Goal: Information Seeking & Learning: Find specific fact

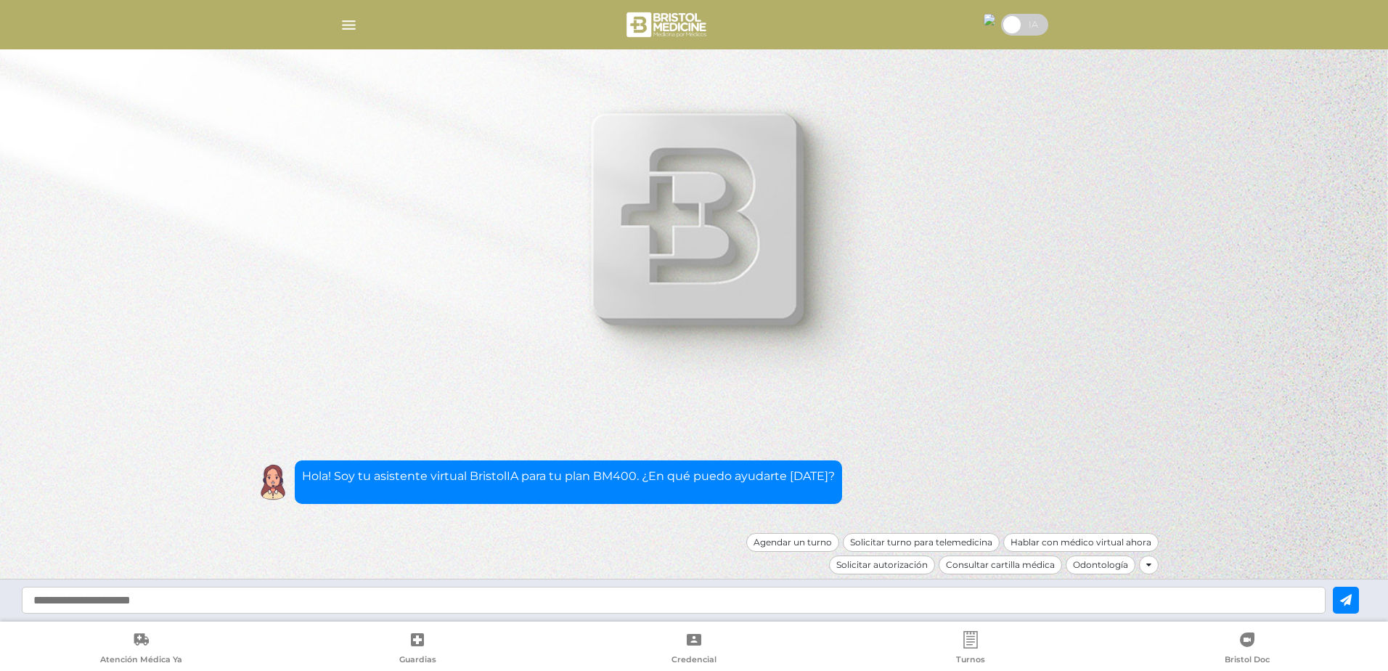
click at [1007, 566] on div "Consultar cartilla médica" at bounding box center [999, 564] width 123 height 19
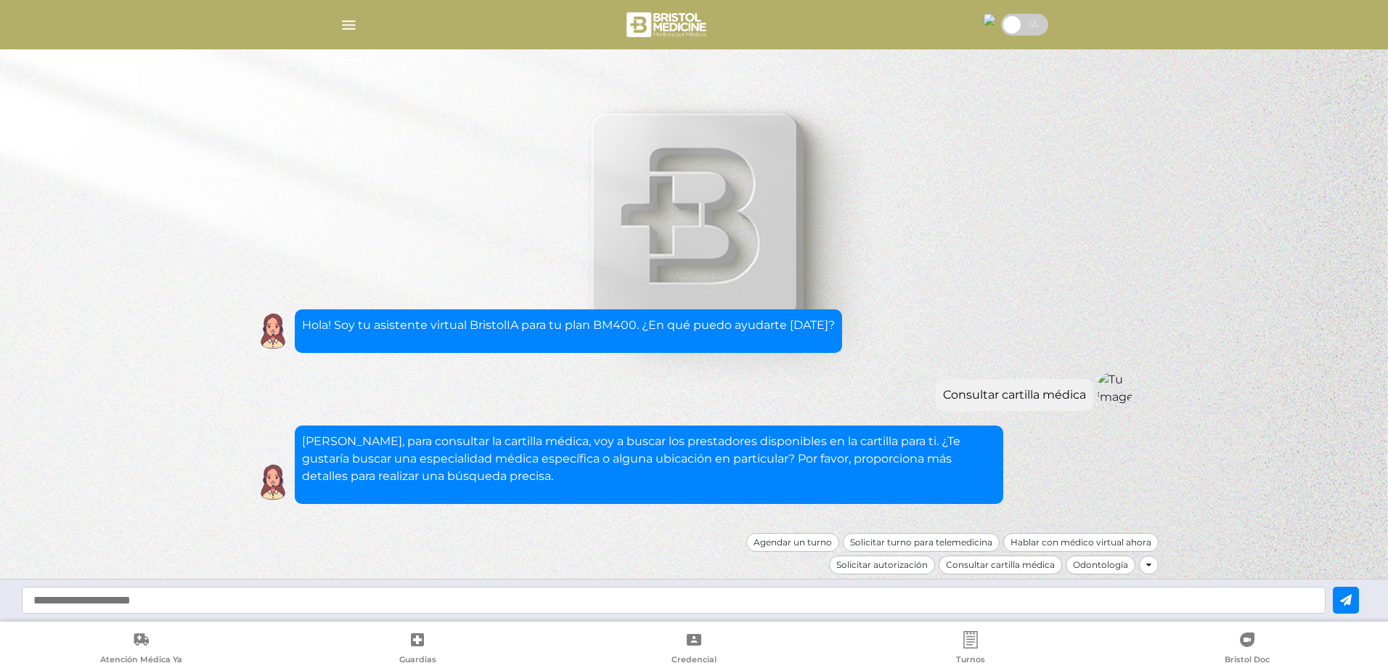
click at [695, 595] on input "text" at bounding box center [673, 599] width 1303 height 27
type input "**********"
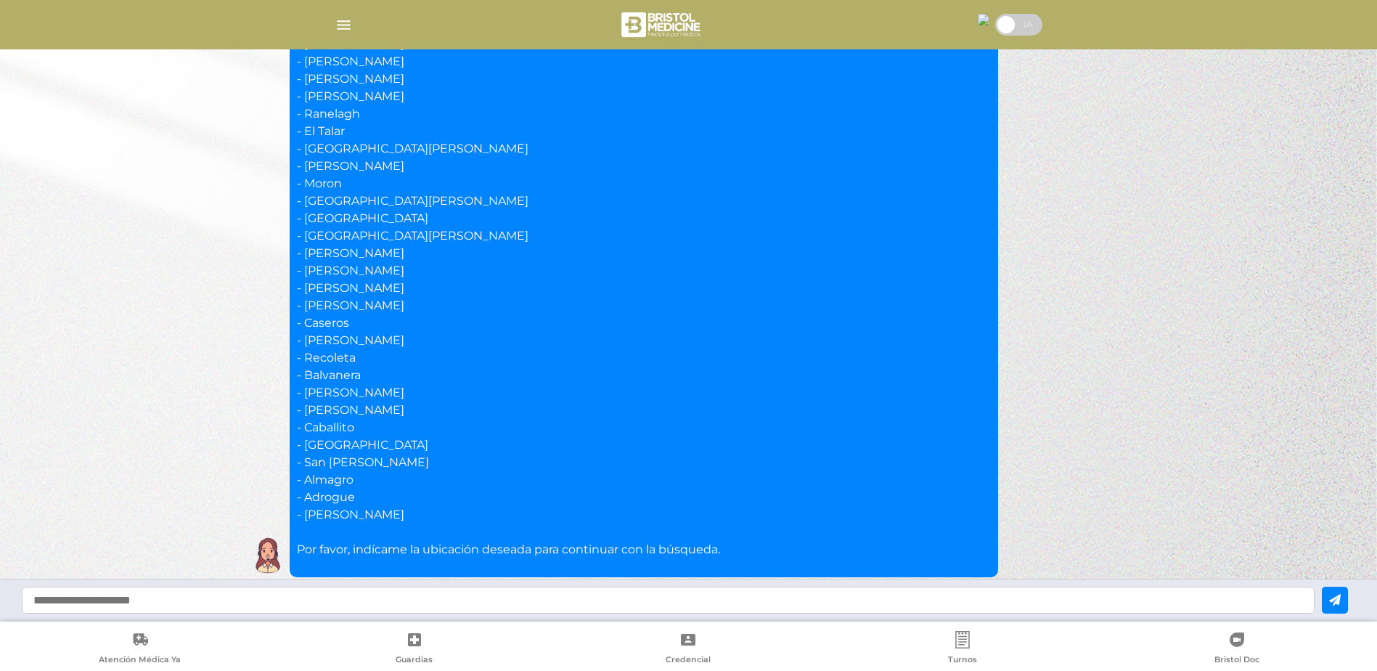
scroll to position [496, 0]
click at [406, 593] on input "text" at bounding box center [668, 599] width 1293 height 27
type input "*******"
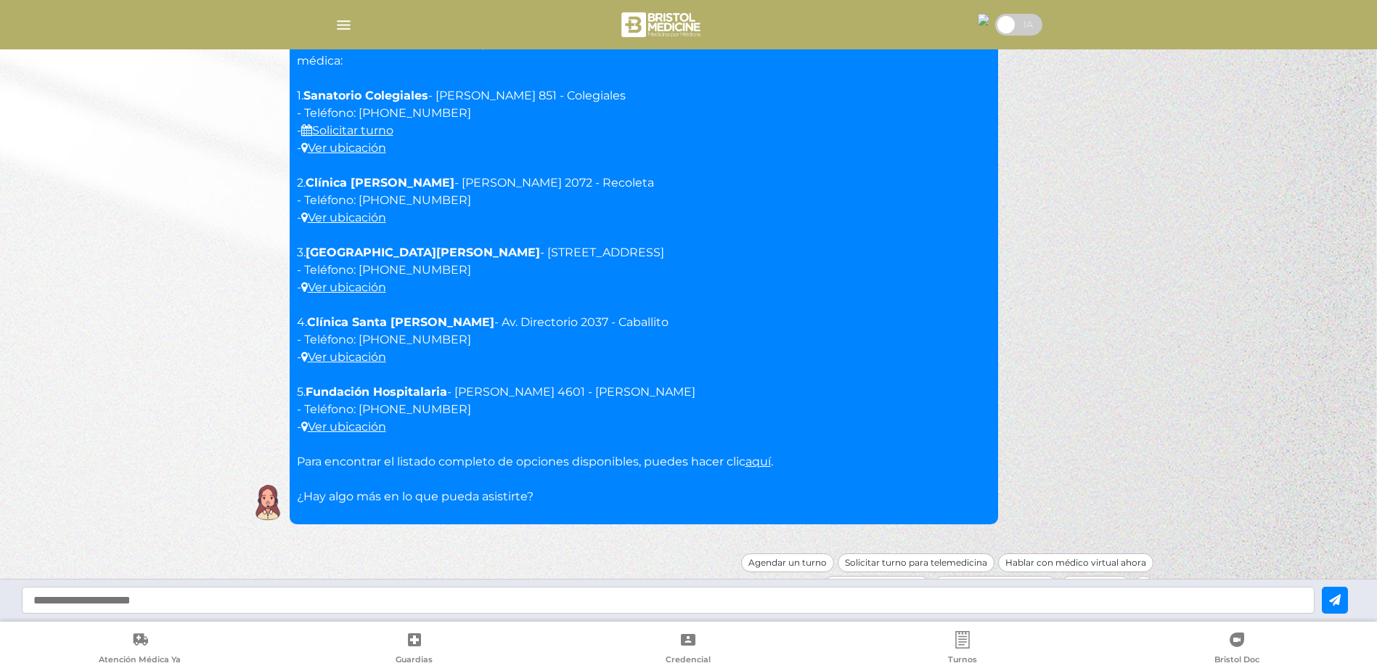
scroll to position [1121, 0]
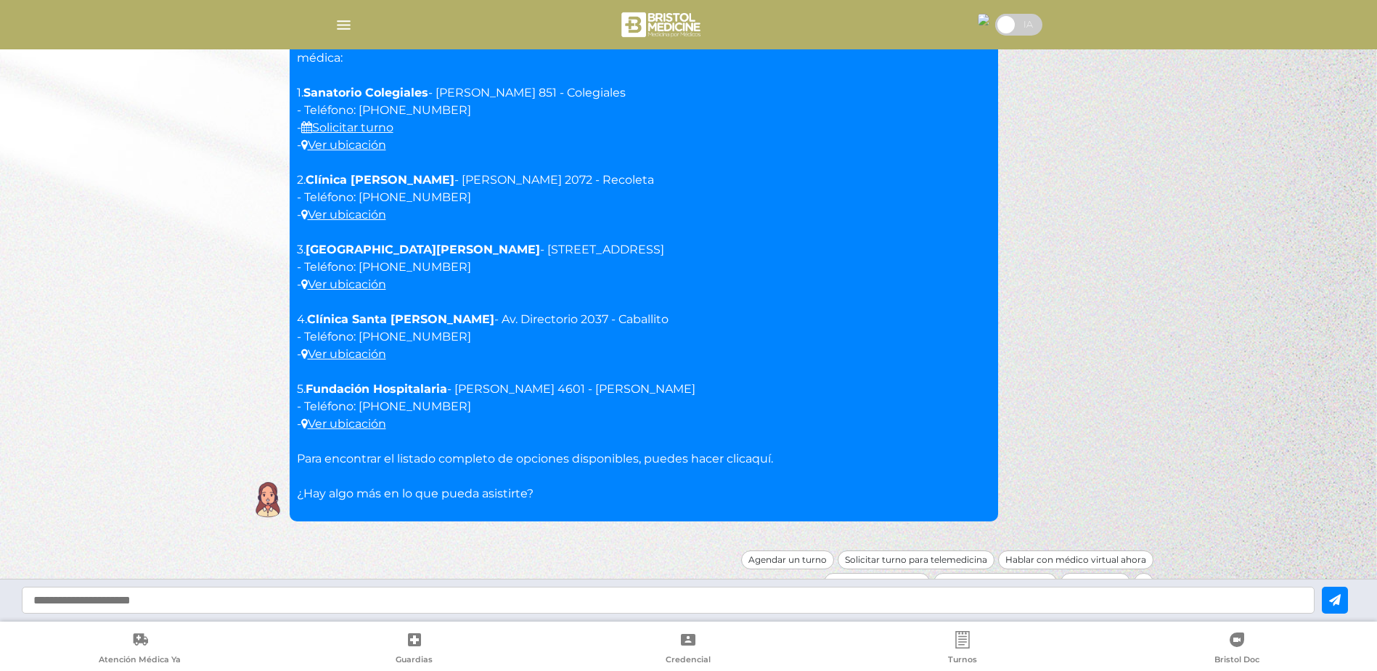
click at [770, 451] on link "aquí" at bounding box center [757, 458] width 25 height 14
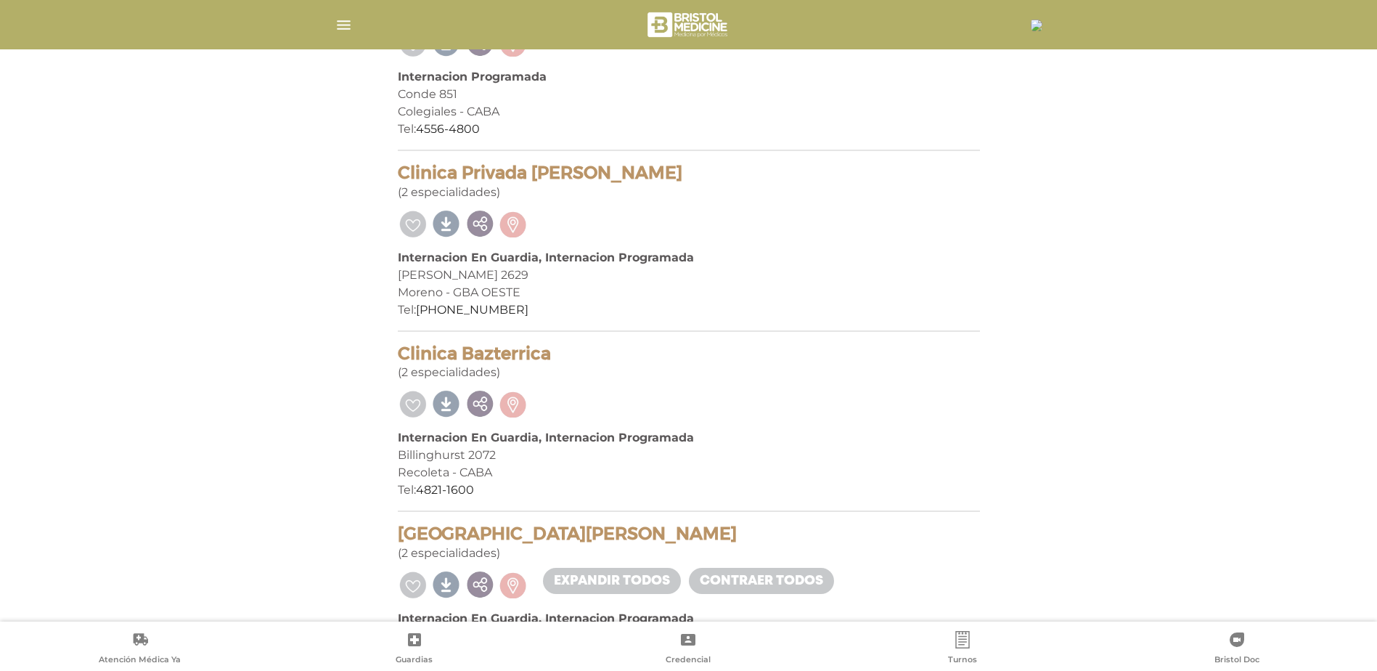
scroll to position [363, 0]
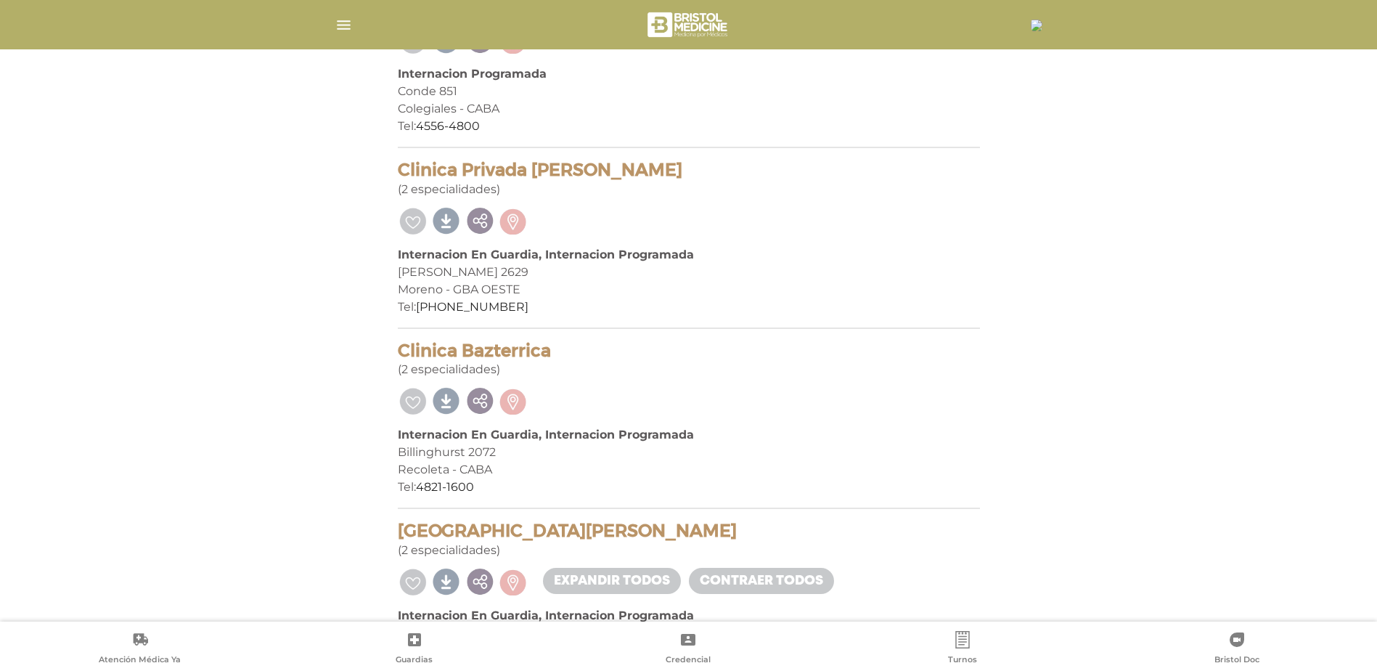
click at [528, 263] on div "Aristóbulo Del Valle 2629" at bounding box center [689, 271] width 582 height 17
click at [503, 258] on b "Internacion En Guardia, Internacion Programada" at bounding box center [546, 254] width 296 height 14
click at [509, 176] on h4 "Clinica Privada Alcorta" at bounding box center [689, 170] width 582 height 21
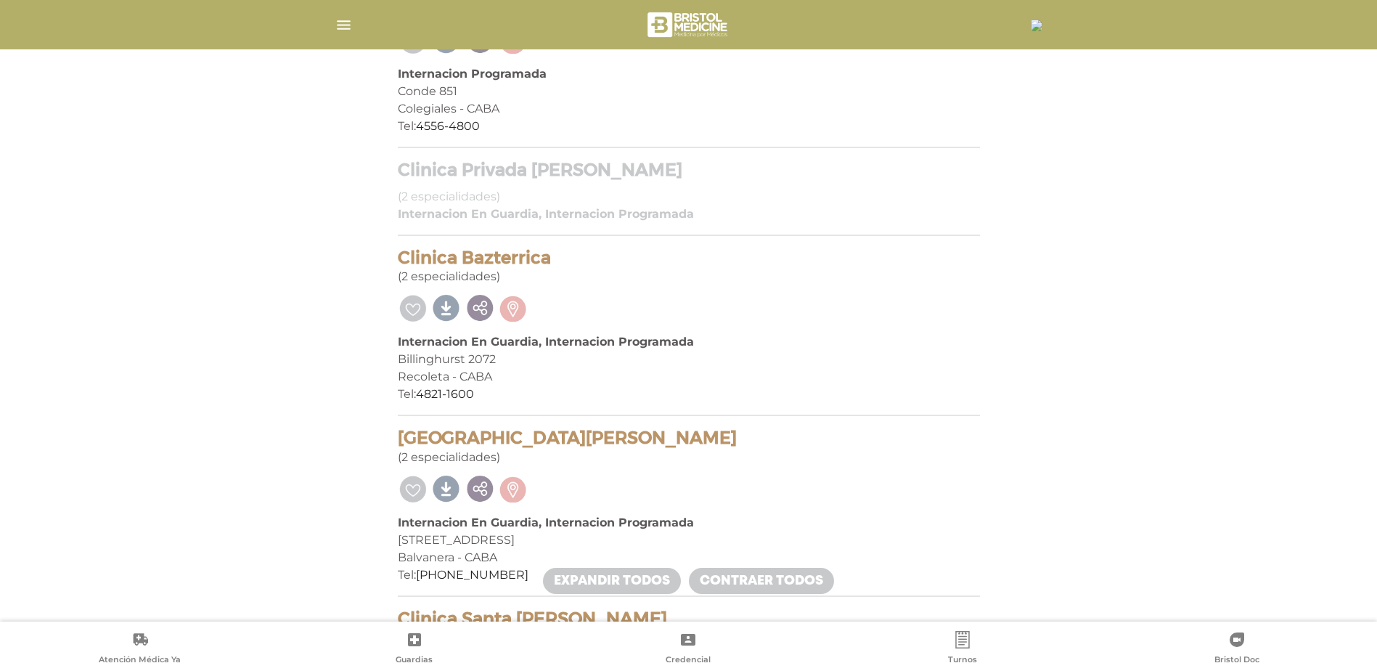
click at [554, 181] on div "Clinica Privada Alcorta (2 especialidades)" at bounding box center [689, 183] width 582 height 46
drag, startPoint x: 503, startPoint y: 163, endPoint x: 546, endPoint y: 171, distance: 43.4
click at [502, 163] on h4 "Clinica Privada Alcorta" at bounding box center [689, 170] width 582 height 21
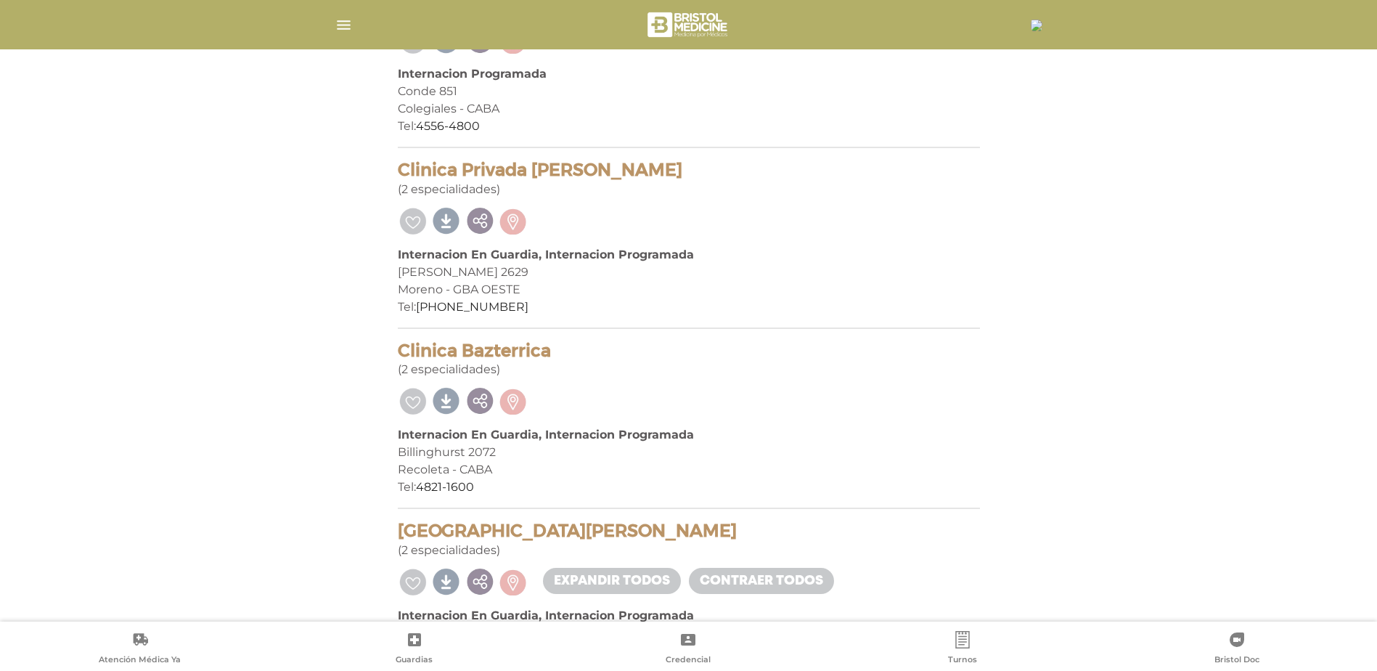
drag, startPoint x: 546, startPoint y: 176, endPoint x: 727, endPoint y: 210, distance: 184.6
click at [726, 210] on div "Clinica Privada Alcorta (2 especialidades) Internacion En Guardia, Internacion …" at bounding box center [689, 244] width 582 height 169
click at [727, 210] on div at bounding box center [689, 219] width 582 height 30
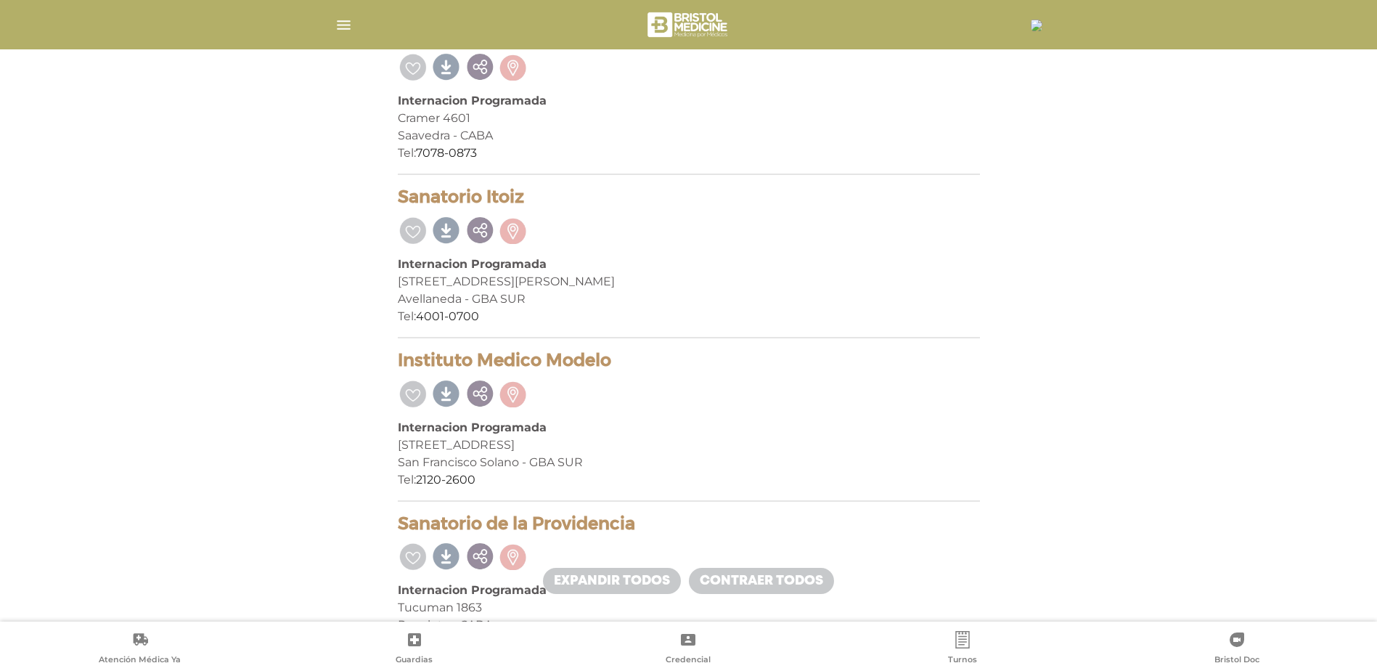
scroll to position [1959, 0]
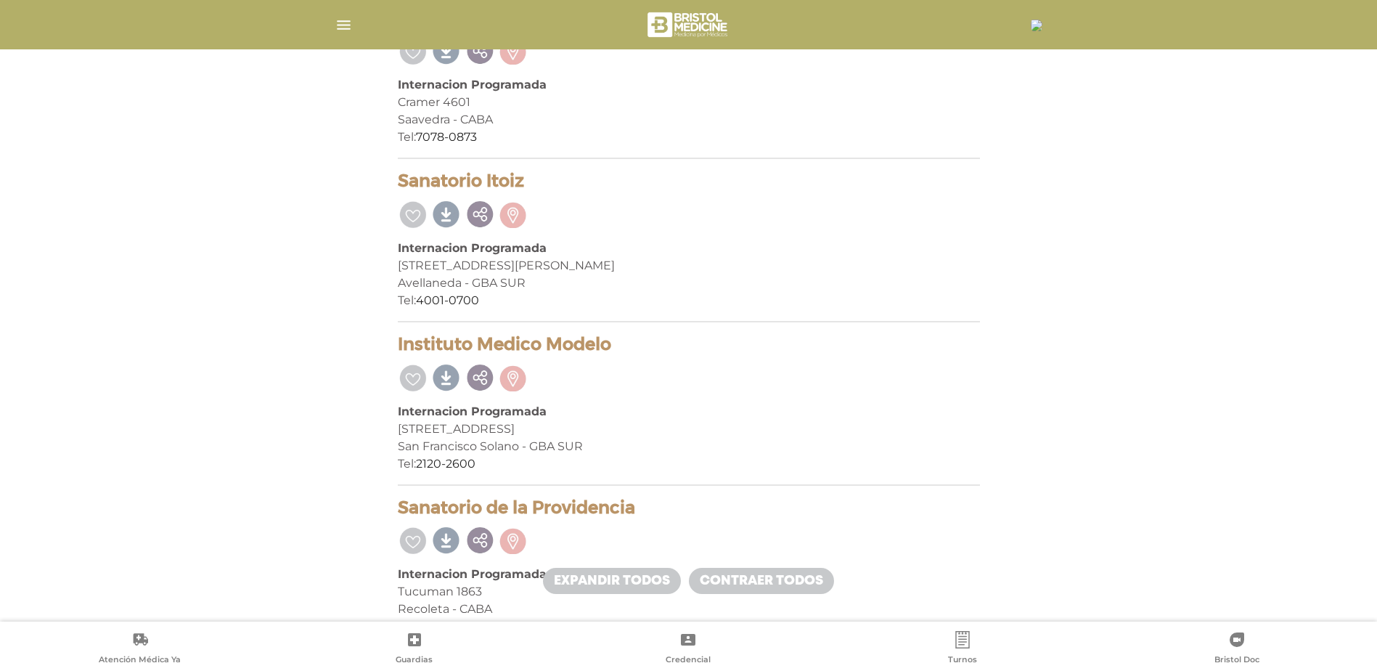
drag, startPoint x: 454, startPoint y: 184, endPoint x: 369, endPoint y: 181, distance: 85.0
drag, startPoint x: 369, startPoint y: 181, endPoint x: 463, endPoint y: 182, distance: 94.4
copy h4 "Sanatorio Itoiz"
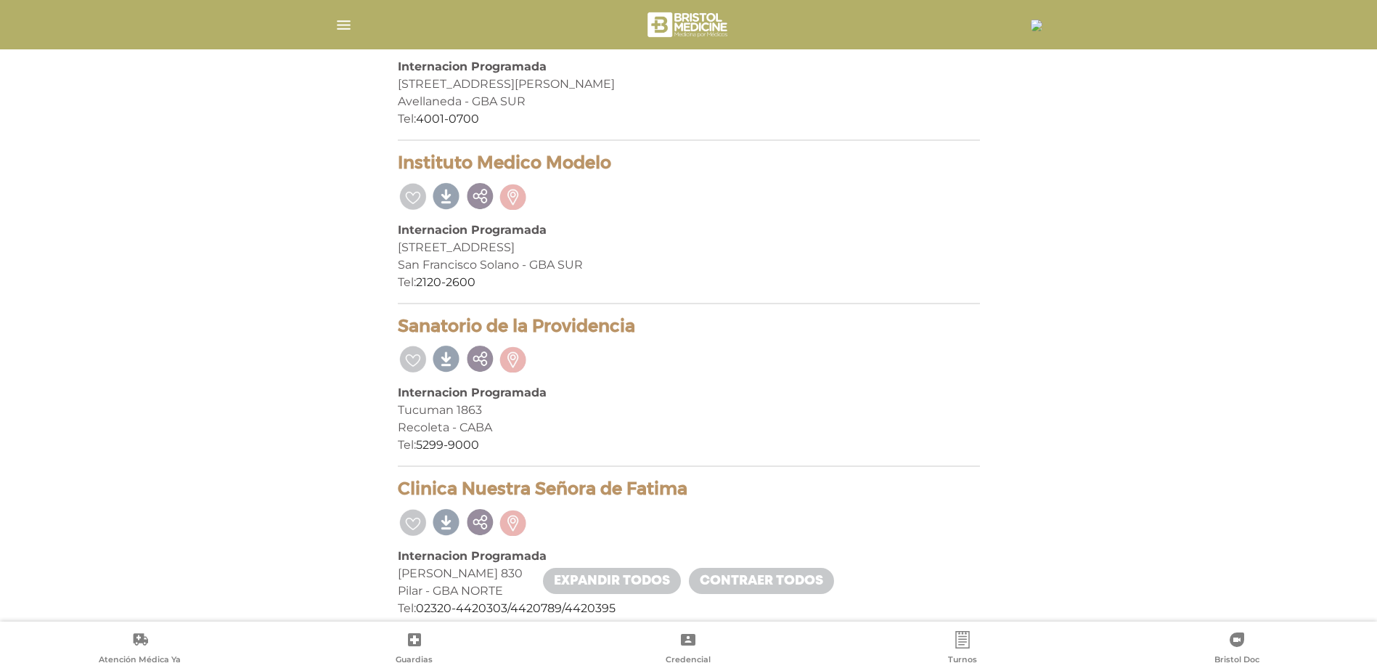
scroll to position [2177, 0]
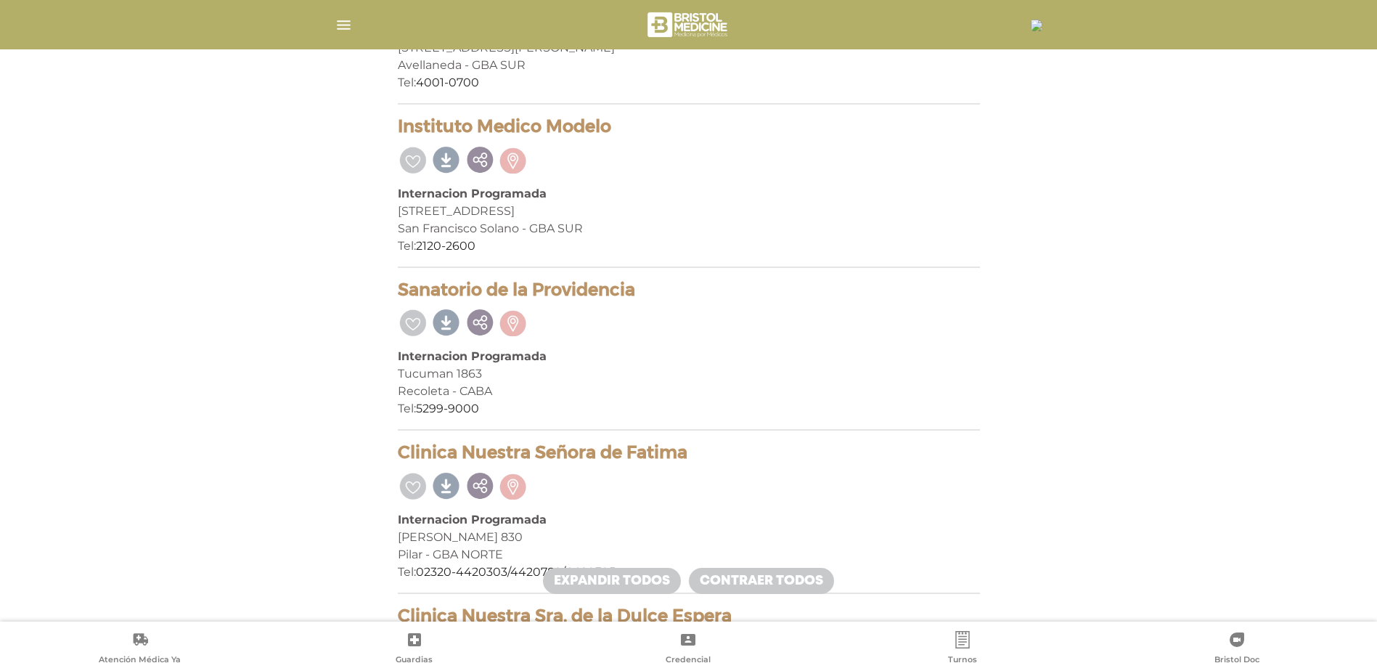
drag, startPoint x: 589, startPoint y: 135, endPoint x: 380, endPoint y: 122, distance: 209.4
drag, startPoint x: 380, startPoint y: 122, endPoint x: 490, endPoint y: 130, distance: 110.6
copy h4 "Instituto Medico Modelo"
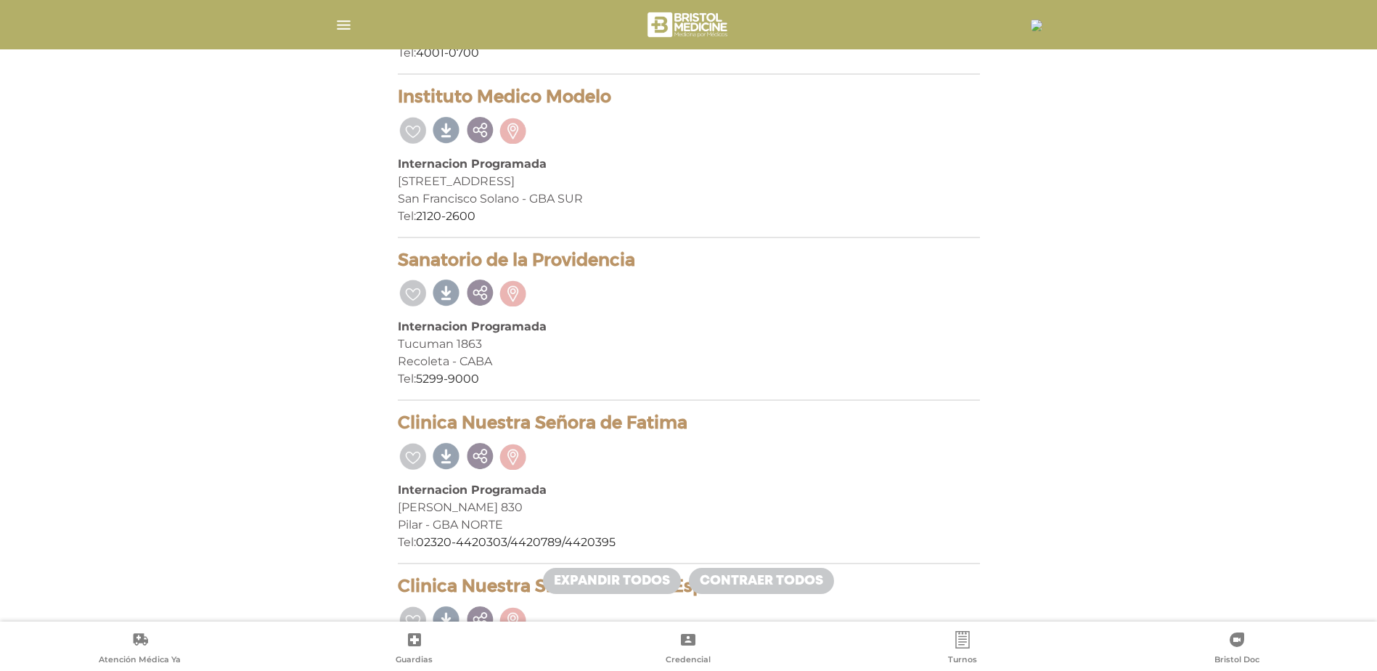
scroll to position [2322, 0]
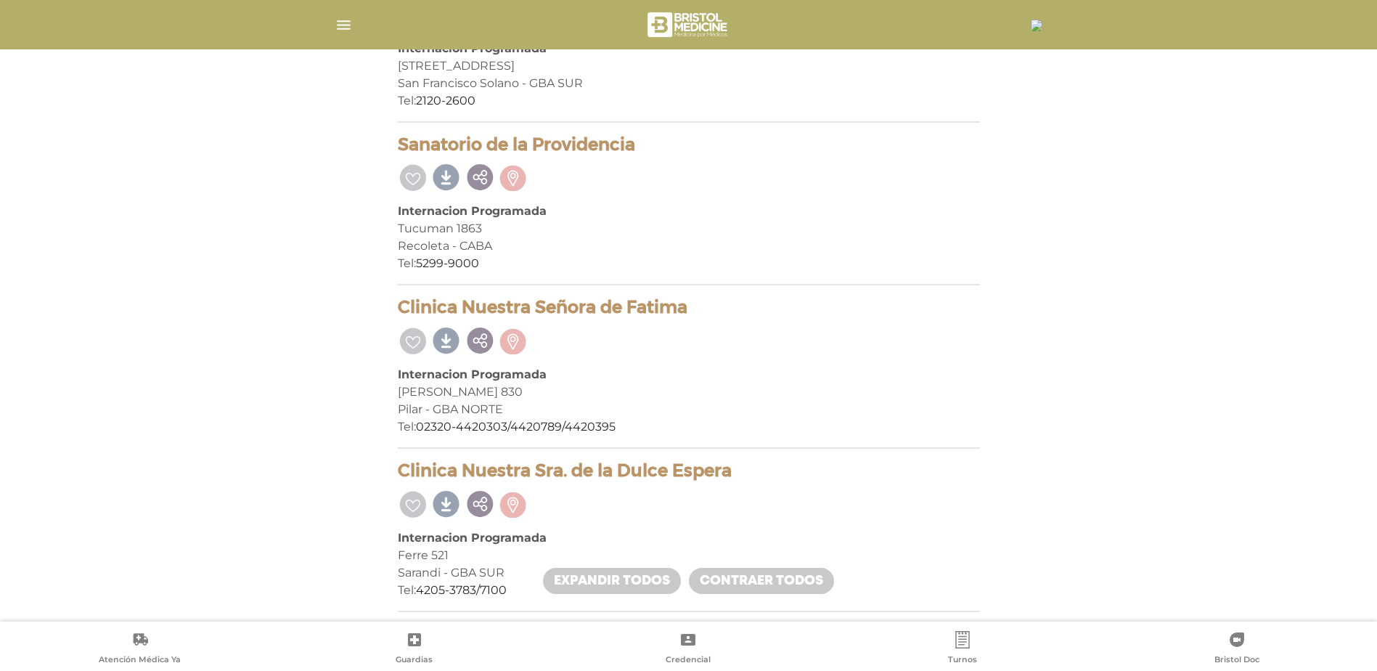
drag, startPoint x: 637, startPoint y: 147, endPoint x: 385, endPoint y: 141, distance: 252.6
drag, startPoint x: 384, startPoint y: 141, endPoint x: 460, endPoint y: 143, distance: 76.2
copy h4 "Sanatorio de la Providencia"
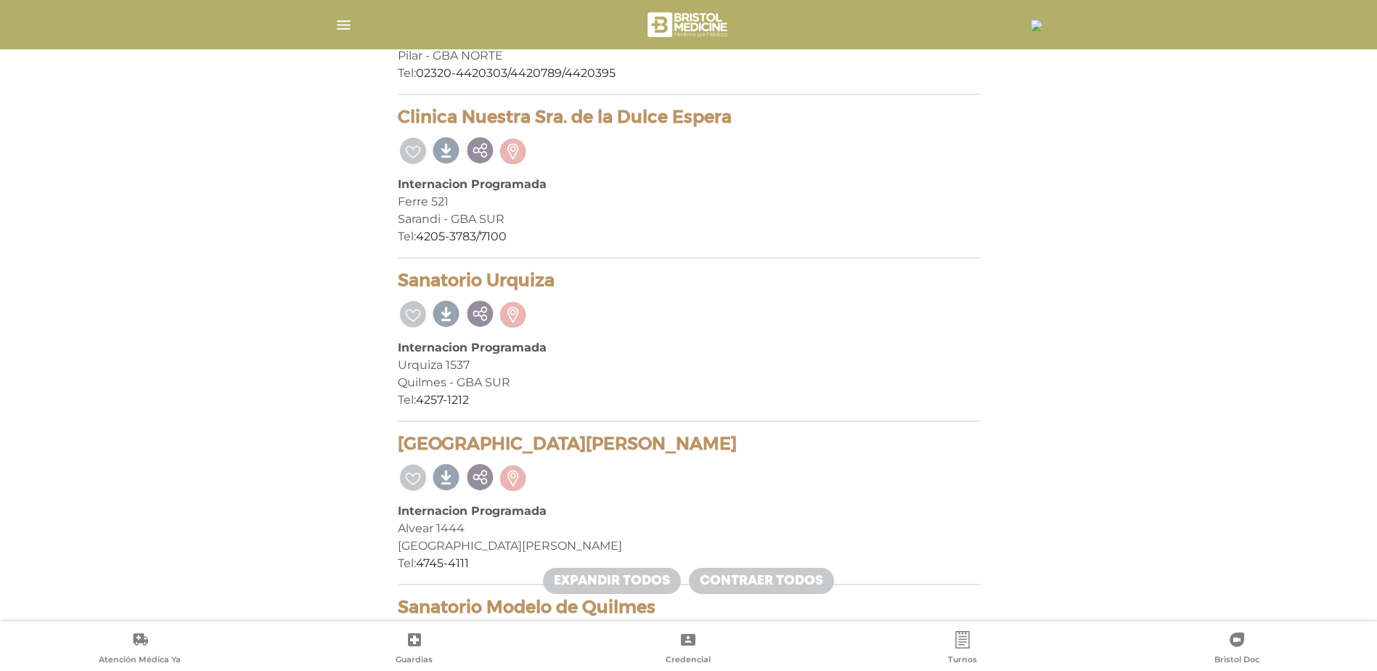
scroll to position [2685, 0]
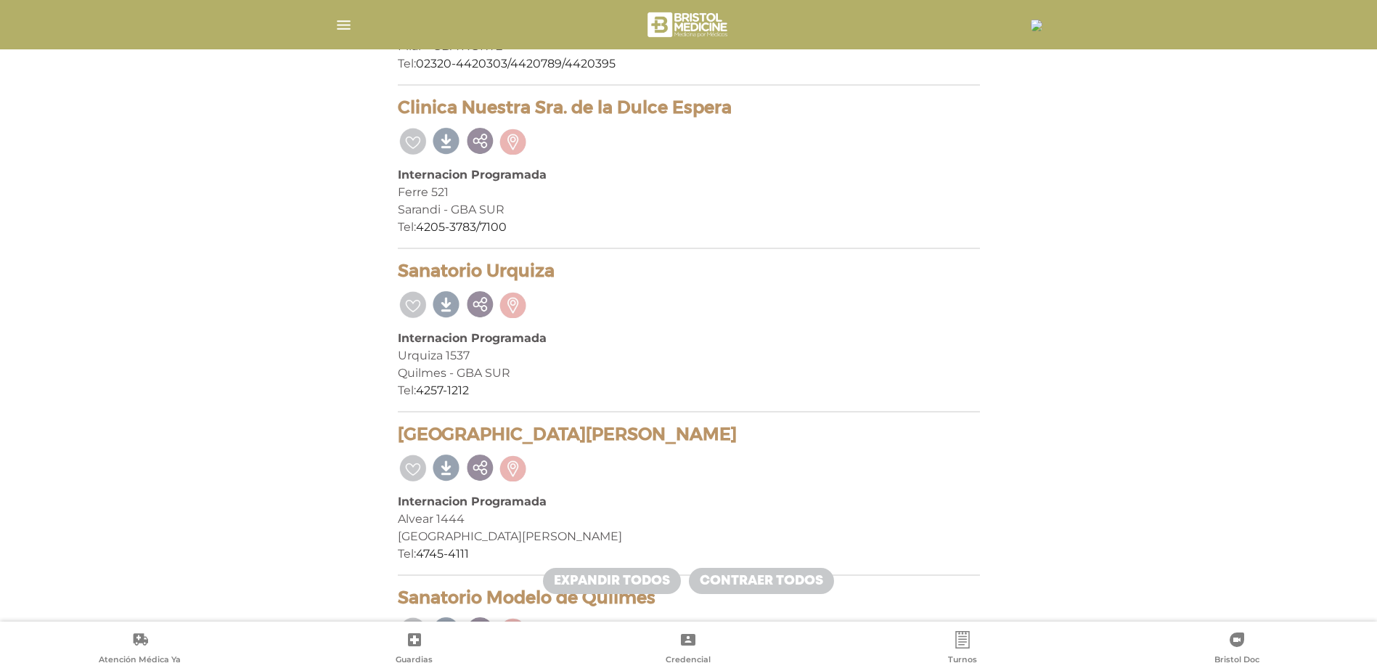
drag, startPoint x: 555, startPoint y: 266, endPoint x: 400, endPoint y: 261, distance: 155.4
click at [400, 261] on h4 "Sanatorio Urquiza" at bounding box center [689, 271] width 582 height 21
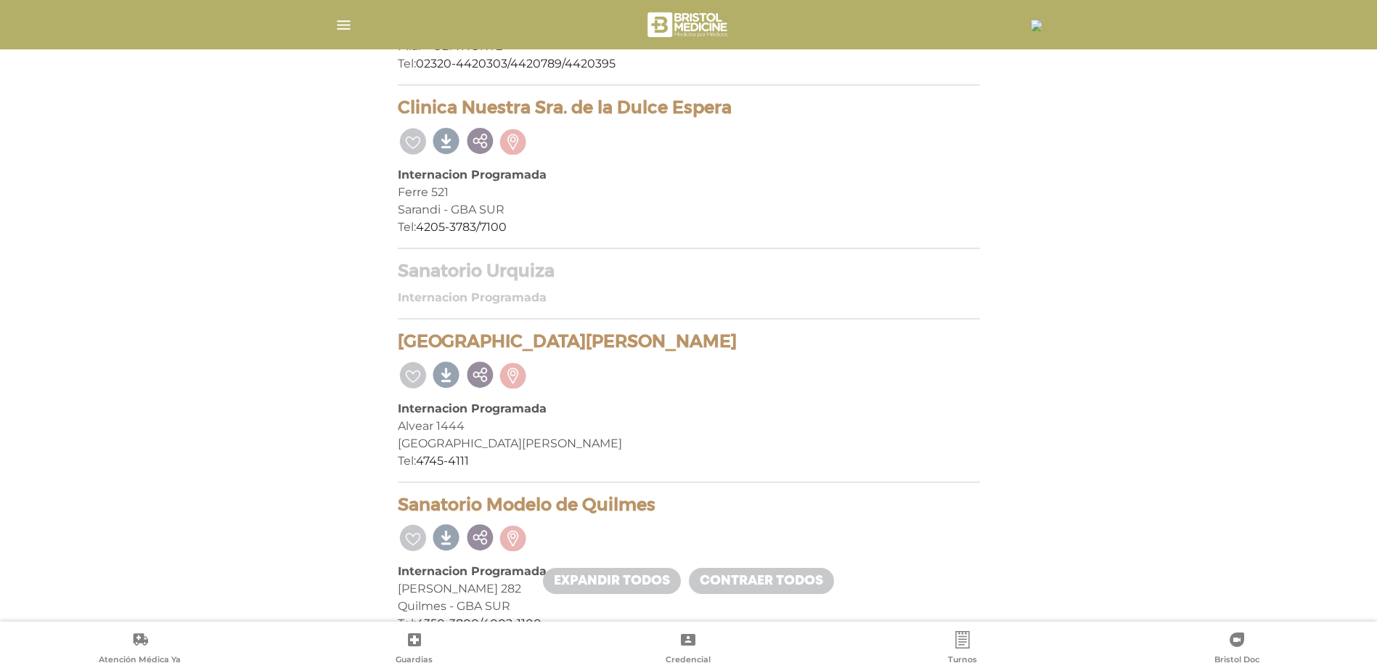
drag, startPoint x: 400, startPoint y: 261, endPoint x: 505, endPoint y: 266, distance: 105.4
copy h4 "Sanatorio Urquiza"
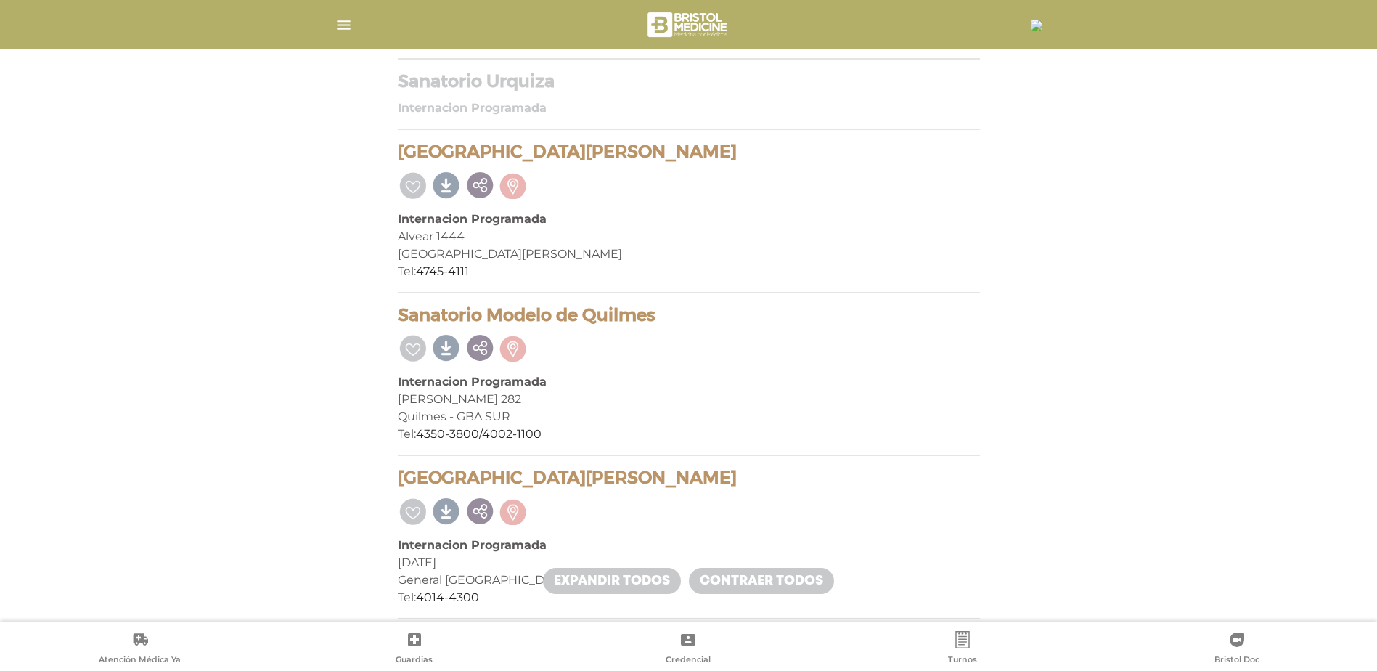
scroll to position [2903, 0]
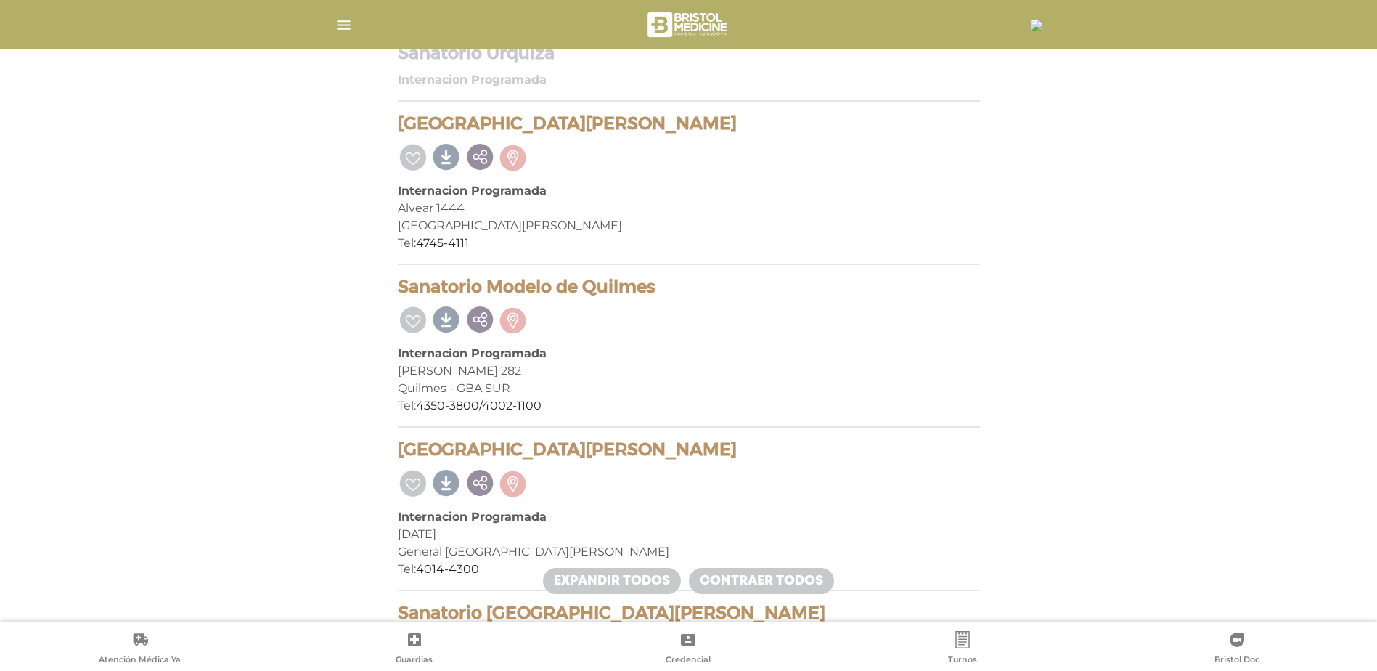
drag, startPoint x: 573, startPoint y: 122, endPoint x: 389, endPoint y: 123, distance: 183.6
drag, startPoint x: 389, startPoint y: 123, endPoint x: 474, endPoint y: 123, distance: 84.9
copy h4 "Sanatorio San Pablo"
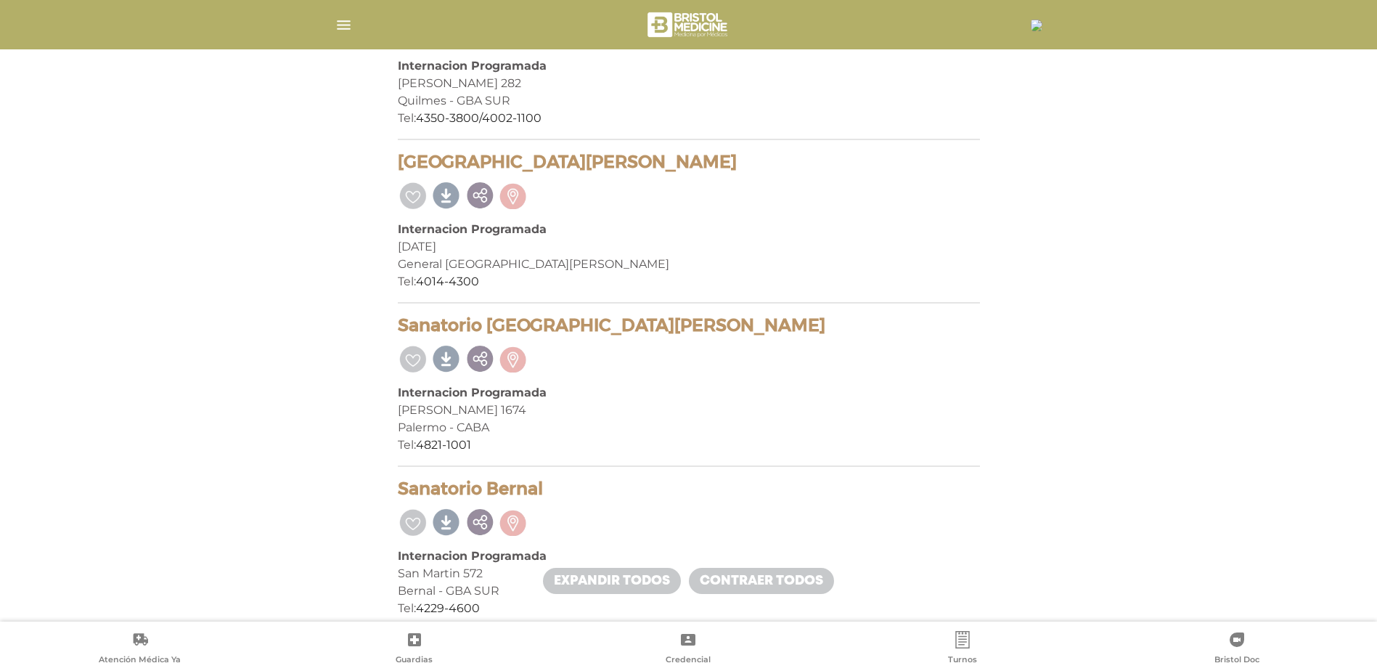
scroll to position [3193, 0]
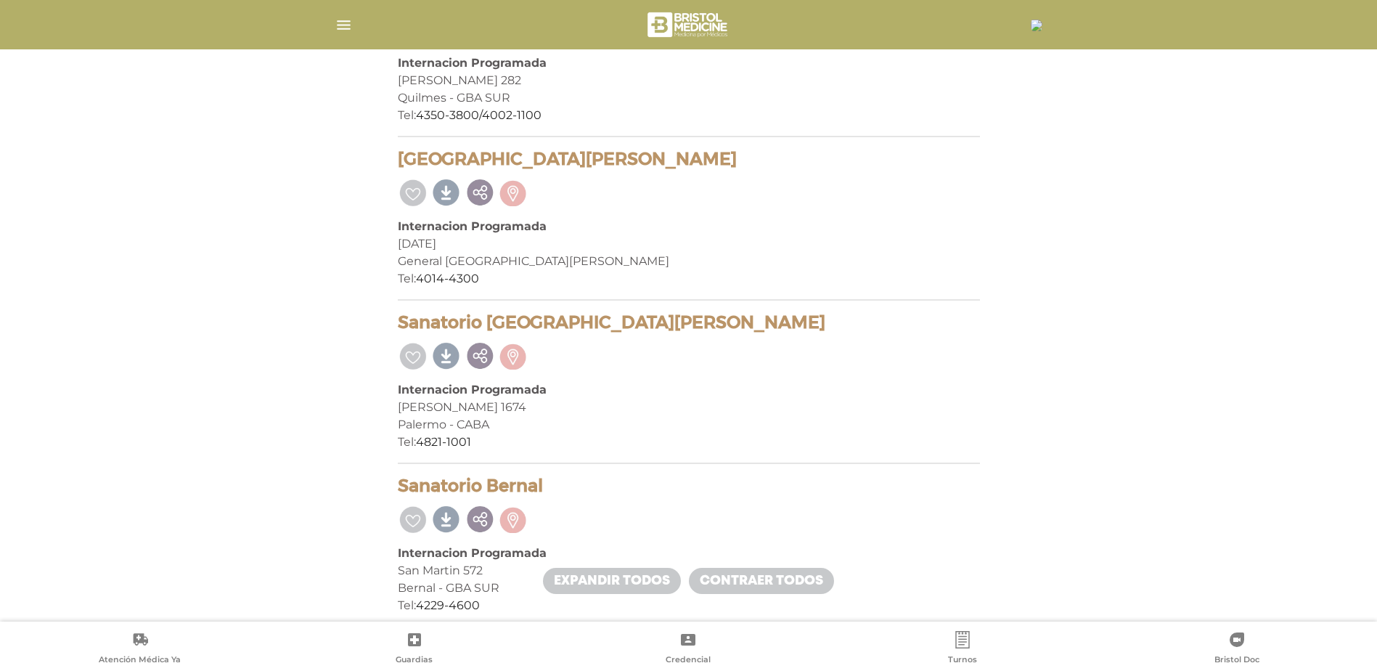
drag, startPoint x: 578, startPoint y: 160, endPoint x: 399, endPoint y: 168, distance: 178.7
click at [399, 168] on h4 "Sanatorio San Martin" at bounding box center [689, 159] width 582 height 21
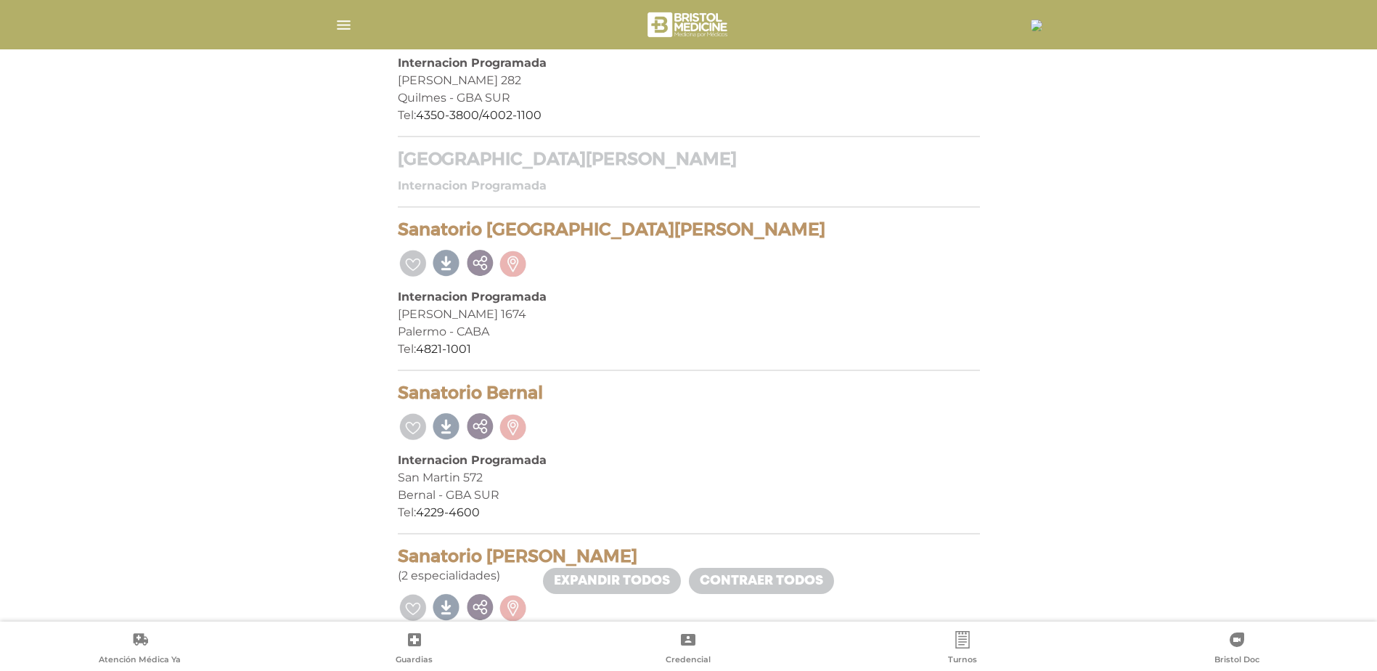
drag, startPoint x: 399, startPoint y: 168, endPoint x: 430, endPoint y: 160, distance: 32.2
copy h4 "Sanatorio San Martin"
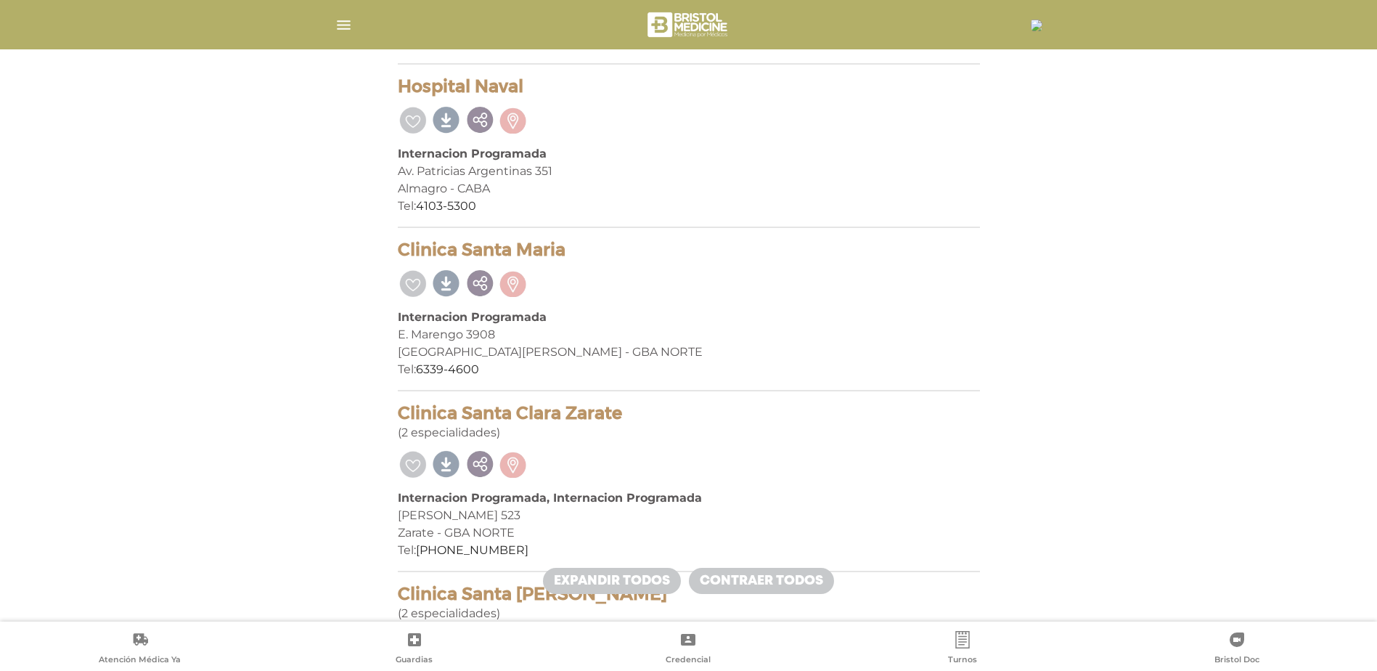
scroll to position [4862, 0]
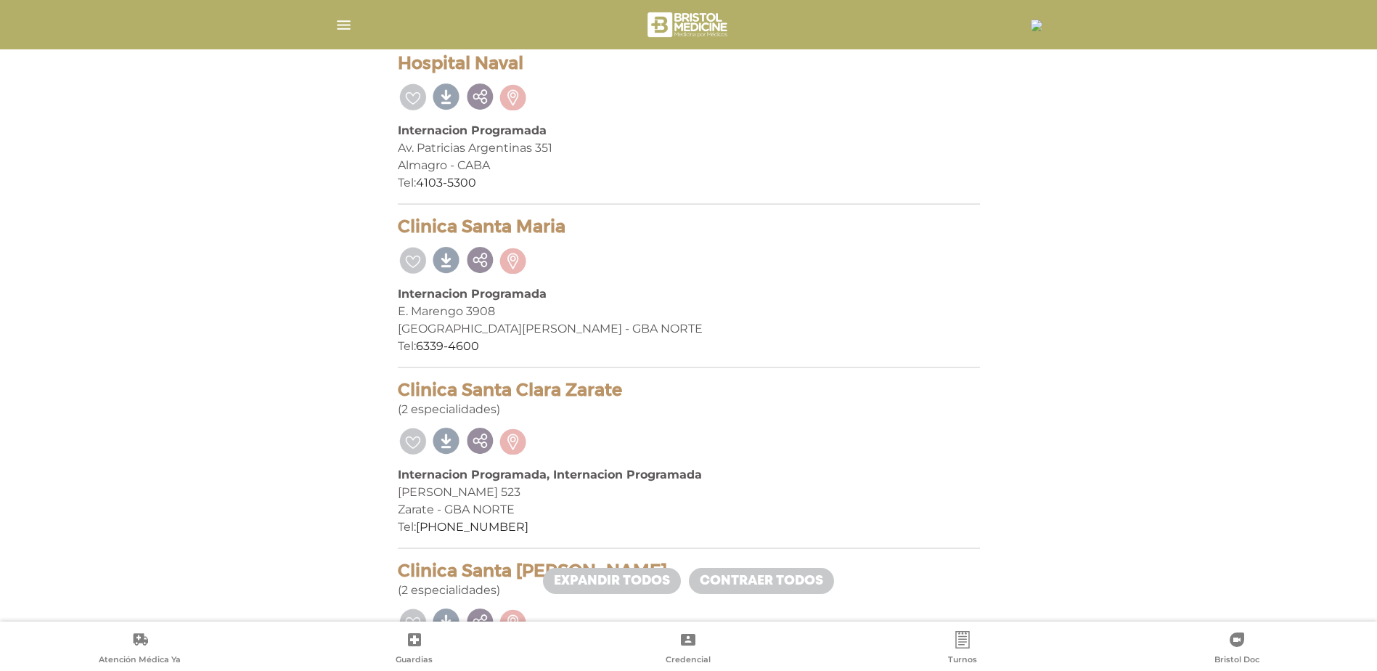
drag, startPoint x: 528, startPoint y: 60, endPoint x: 390, endPoint y: 67, distance: 138.1
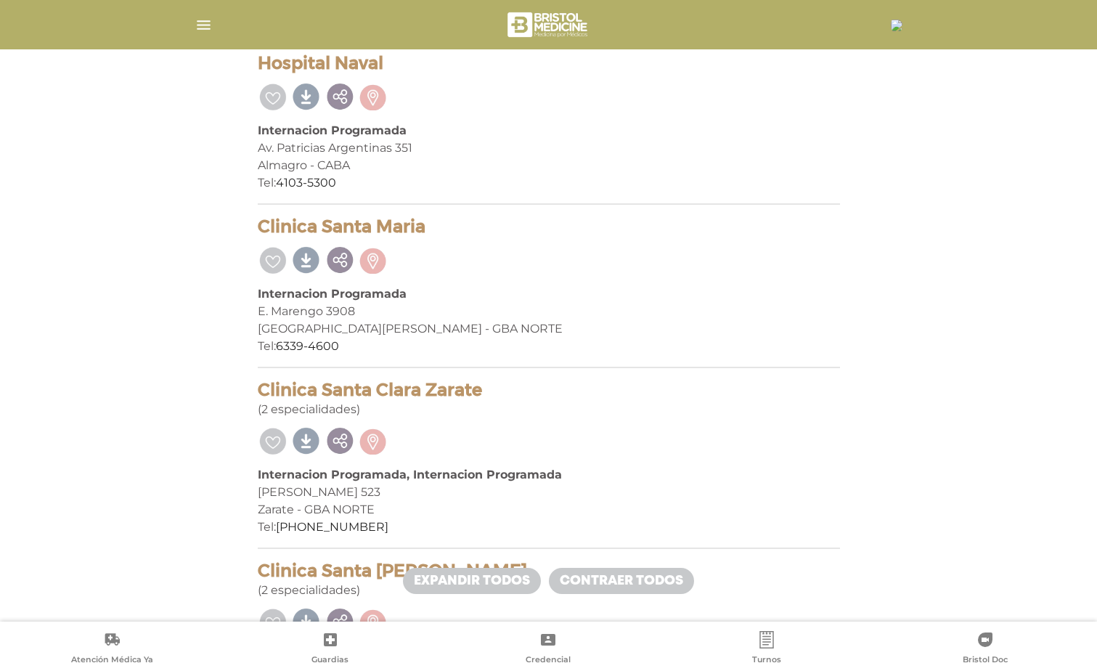
drag, startPoint x: 451, startPoint y: 59, endPoint x: 347, endPoint y: 62, distance: 104.5
copy h4 "Hospital Naval"
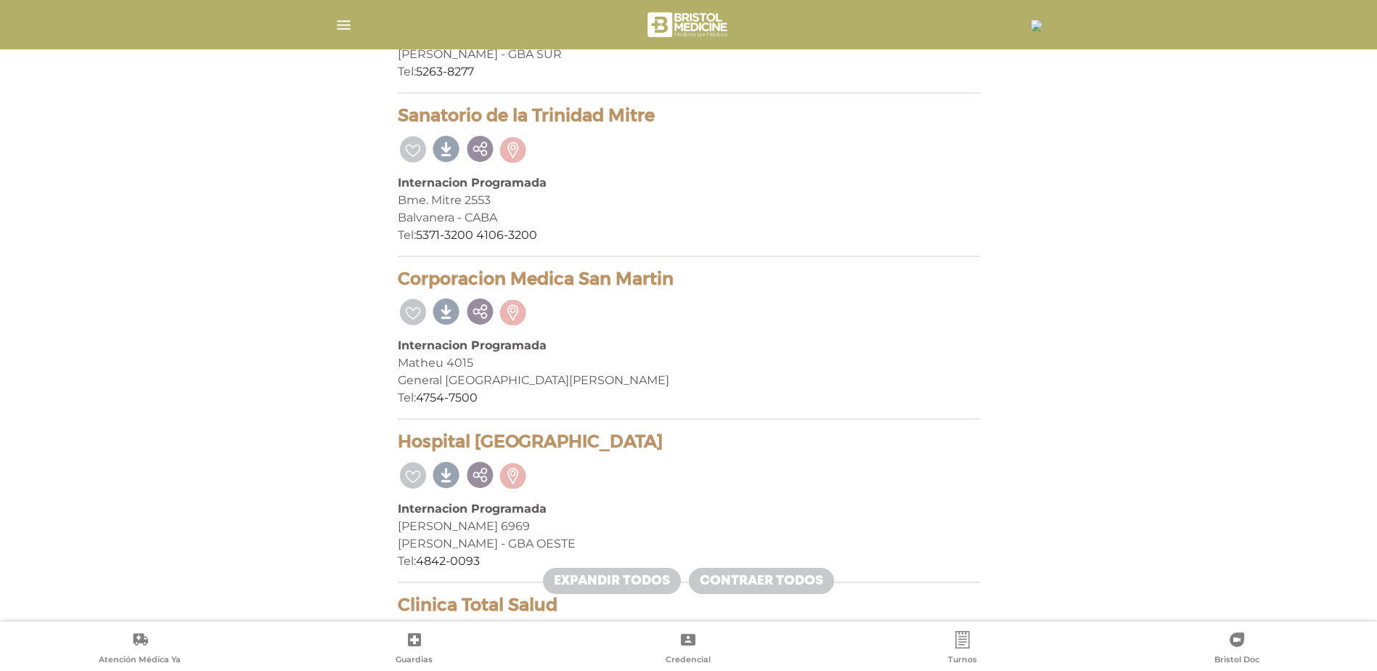
scroll to position [6749, 0]
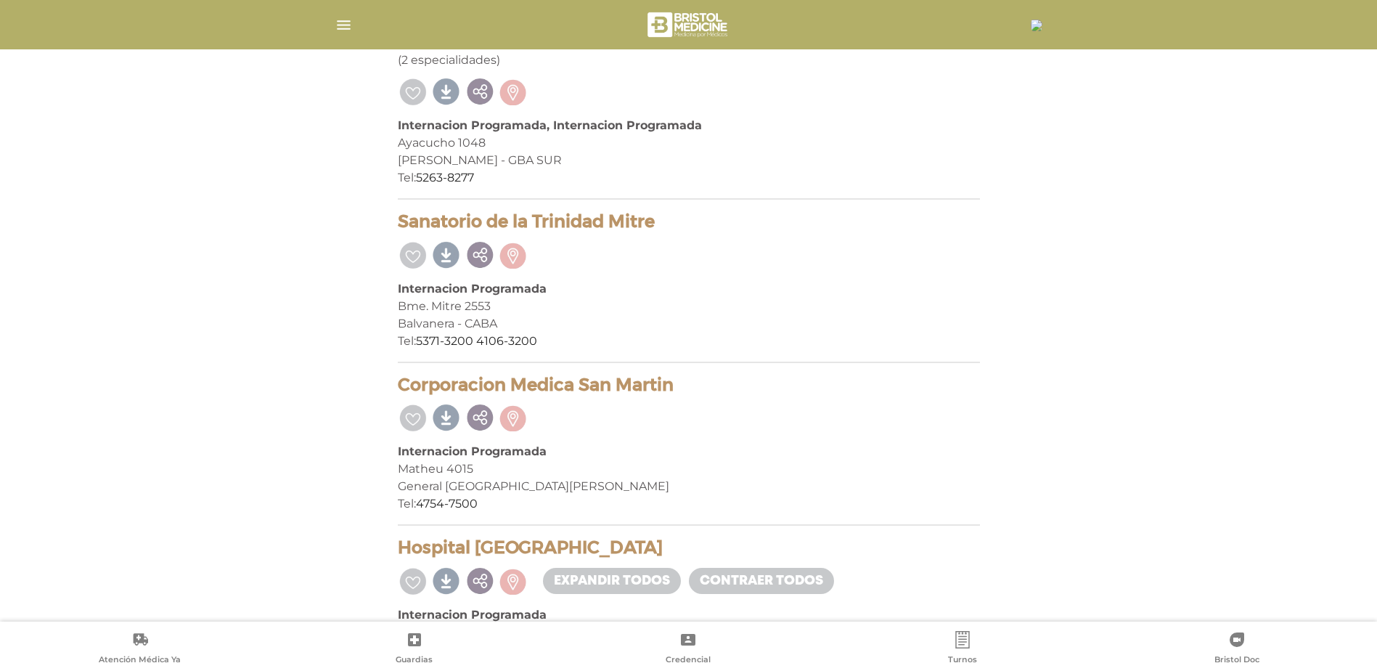
drag, startPoint x: 657, startPoint y: 225, endPoint x: 388, endPoint y: 228, distance: 269.3
drag, startPoint x: 388, startPoint y: 228, endPoint x: 502, endPoint y: 218, distance: 114.4
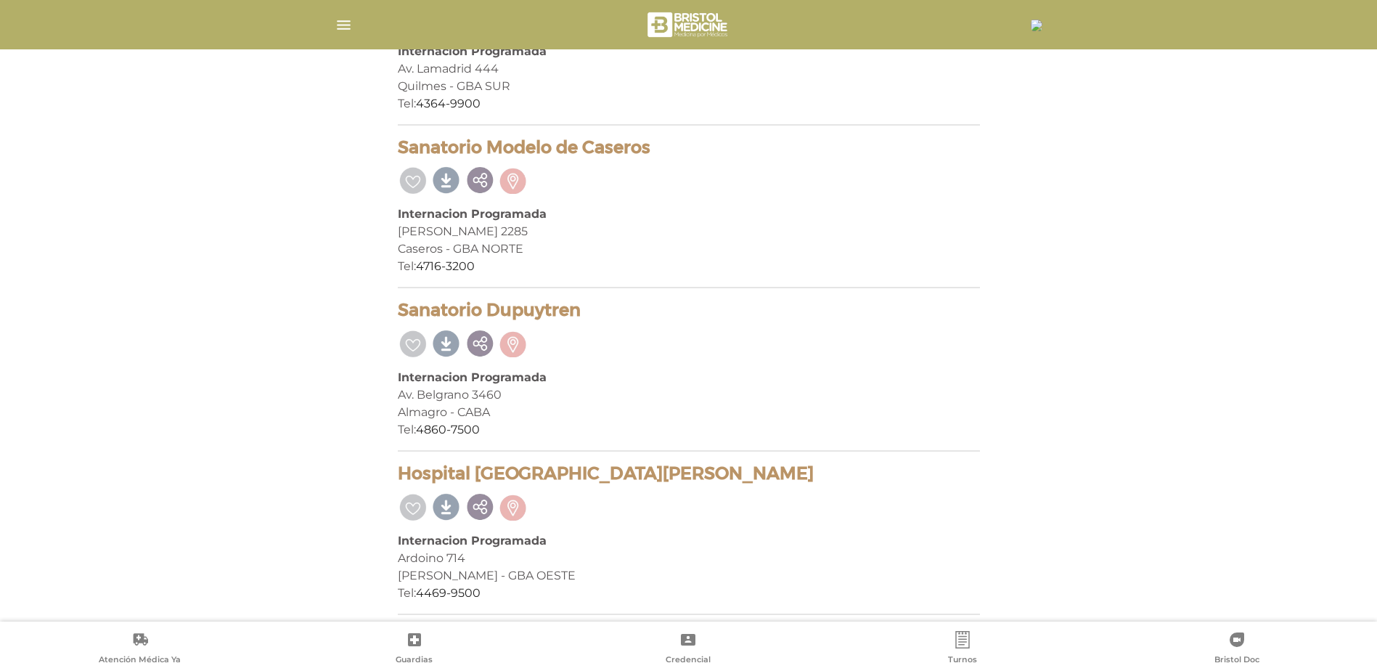
scroll to position [7807, 0]
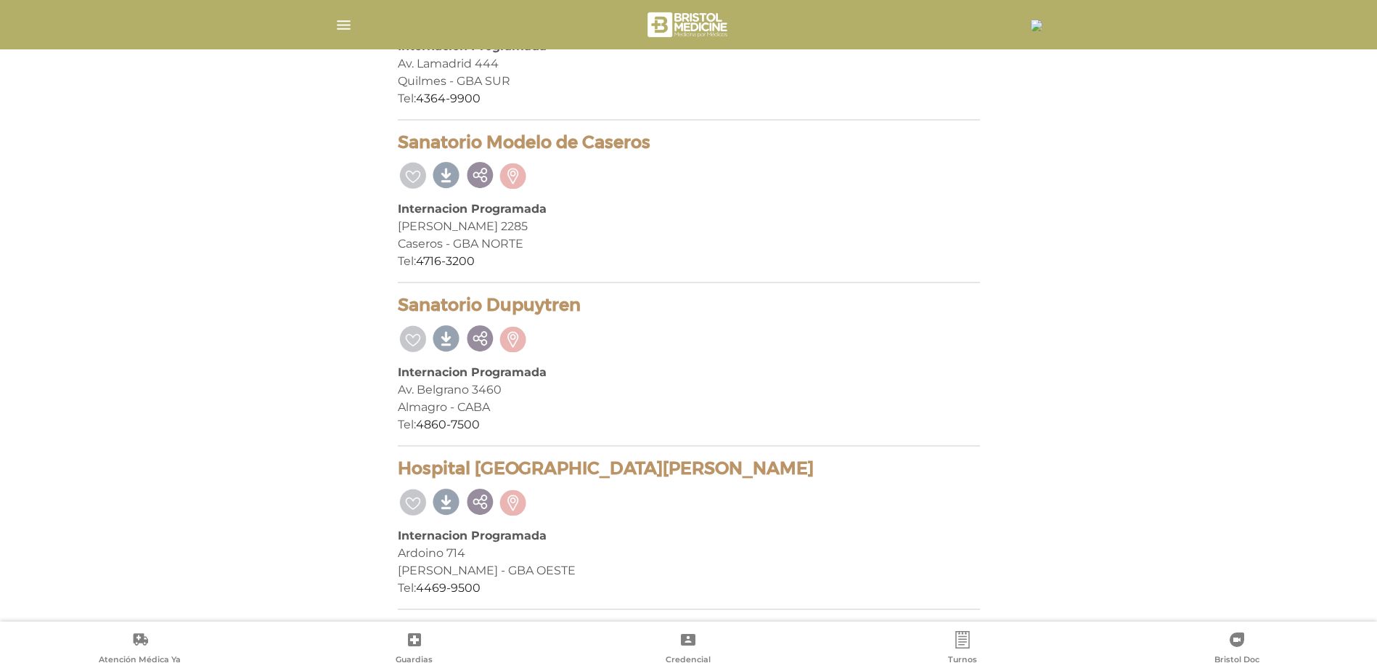
drag, startPoint x: 578, startPoint y: 310, endPoint x: 399, endPoint y: 297, distance: 179.7
drag, startPoint x: 399, startPoint y: 297, endPoint x: 505, endPoint y: 300, distance: 106.0
